Goal: Check status: Check status

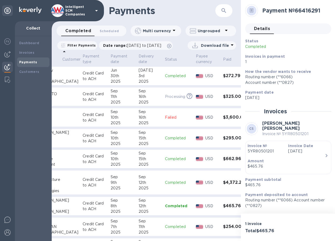
click at [165, 120] on p "Failed" at bounding box center [178, 118] width 27 height 6
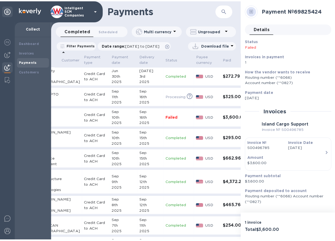
scroll to position [0, 53]
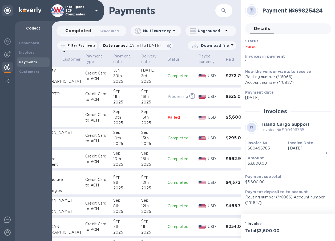
click at [141, 120] on div "16th" at bounding box center [152, 118] width 22 height 6
click at [120, 125] on td "[DATE]" at bounding box center [125, 117] width 28 height 19
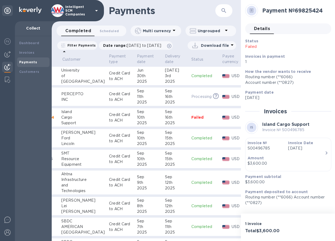
scroll to position [0, 0]
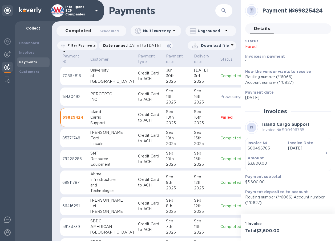
click at [166, 115] on div "Sep" at bounding box center [178, 112] width 24 height 6
click at [73, 120] on p "69825424" at bounding box center [74, 117] width 24 height 5
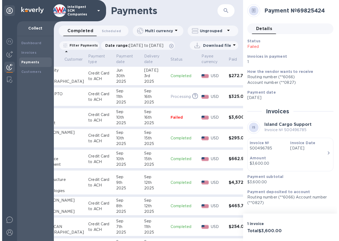
scroll to position [0, 54]
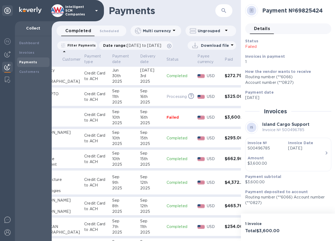
click at [287, 128] on p "Invoice № S00496785" at bounding box center [285, 130] width 47 height 6
drag, startPoint x: 295, startPoint y: 126, endPoint x: 291, endPoint y: 119, distance: 7.8
click at [295, 125] on b "Island Cargo Support" at bounding box center [285, 124] width 47 height 5
click at [283, 112] on h2 "Invoices" at bounding box center [275, 111] width 23 height 7
click at [278, 128] on div "Island Cargo Support Invoice № S00496785" at bounding box center [285, 127] width 47 height 11
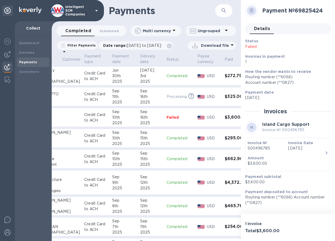
drag, startPoint x: 278, startPoint y: 128, endPoint x: 292, endPoint y: 44, distance: 85.4
click at [292, 44] on div "Status Failed" at bounding box center [272, 43] width 55 height 11
drag, startPoint x: 292, startPoint y: 44, endPoint x: 278, endPoint y: 38, distance: 15.2
click at [278, 38] on div "Status Failed Invoices in payment 1" at bounding box center [286, 51] width 86 height 31
drag, startPoint x: 271, startPoint y: 61, endPoint x: 274, endPoint y: 74, distance: 13.4
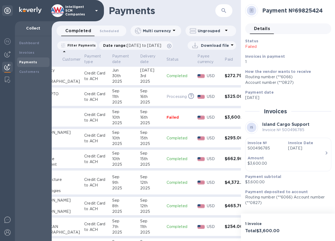
click at [271, 61] on p "1" at bounding box center [286, 62] width 82 height 6
click at [274, 74] on div "How the vendor wants to receive Routing number (**6066) Account number (**0827)" at bounding box center [286, 77] width 82 height 17
drag, startPoint x: 274, startPoint y: 74, endPoint x: 274, endPoint y: 95, distance: 20.8
click at [274, 95] on p "[DATE]" at bounding box center [286, 98] width 82 height 6
click at [280, 192] on b "Payment deposited to account" at bounding box center [276, 192] width 63 height 4
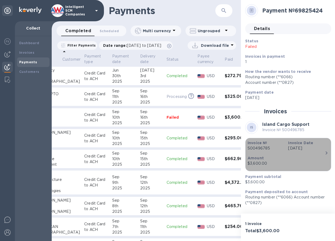
click at [327, 155] on icon "button" at bounding box center [326, 153] width 6 height 6
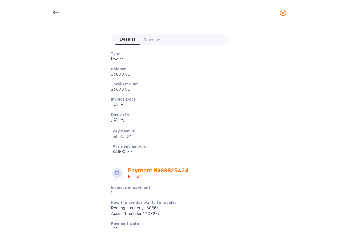
scroll to position [27, 0]
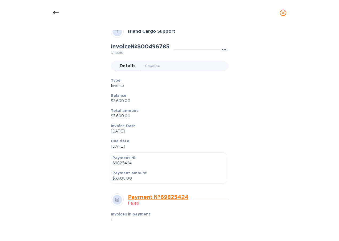
click at [80, 196] on div "Invoice details IS Island Cargo Support Invoice № S00496785 Unpaid Details 0 Ti…" at bounding box center [169, 129] width 253 height 198
click at [41, 176] on div "Invoice details IS Island Cargo Support Invoice № S00496785 Unpaid Details 0 Ti…" at bounding box center [169, 134] width 339 height 216
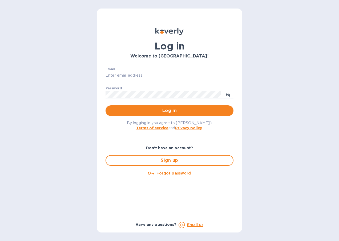
type input "[EMAIL_ADDRESS][DOMAIN_NAME]"
